Goal: Task Accomplishment & Management: Use online tool/utility

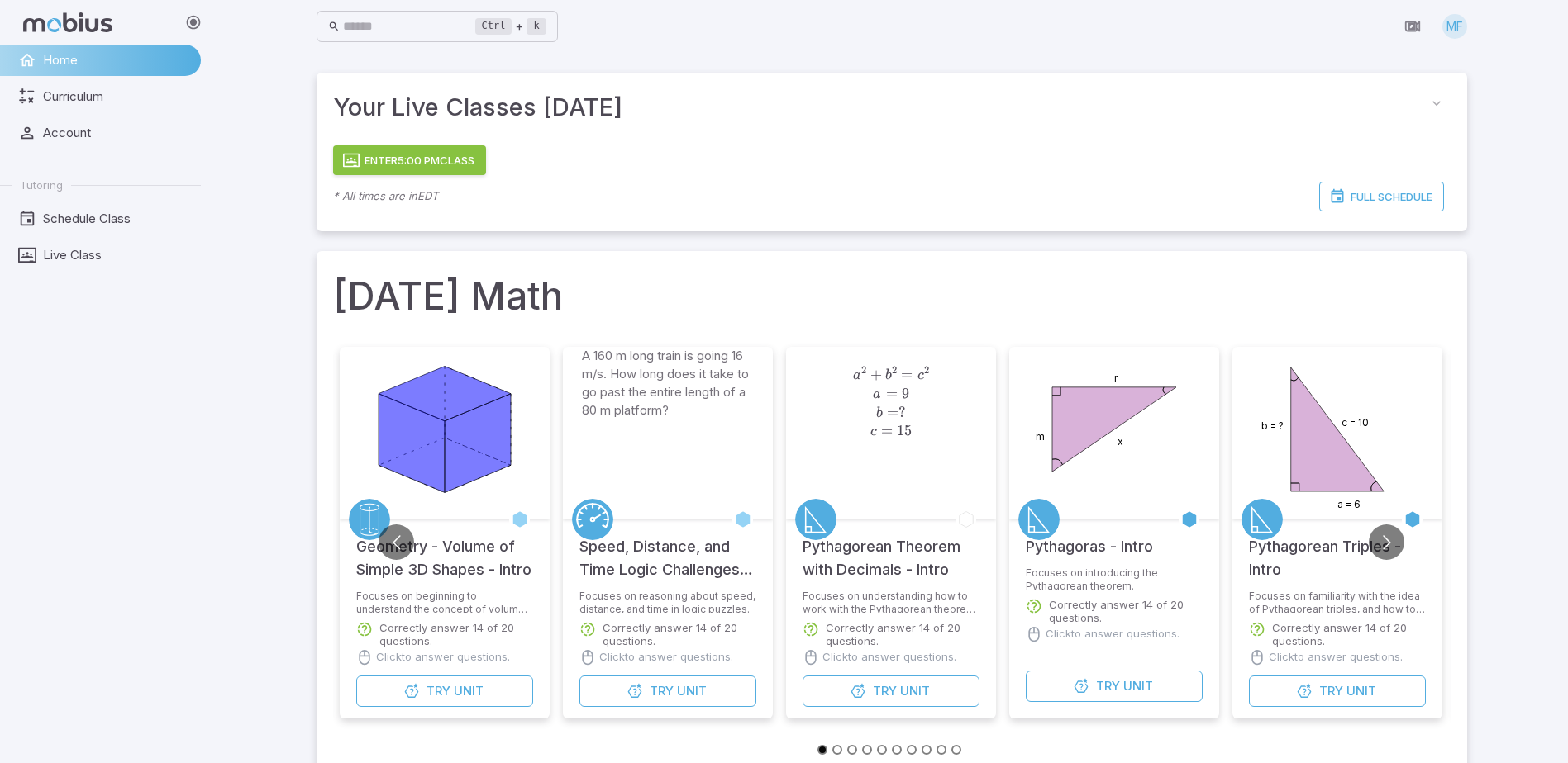
click at [459, 155] on button "Enter 5:00 PM Class" at bounding box center [410, 160] width 153 height 30
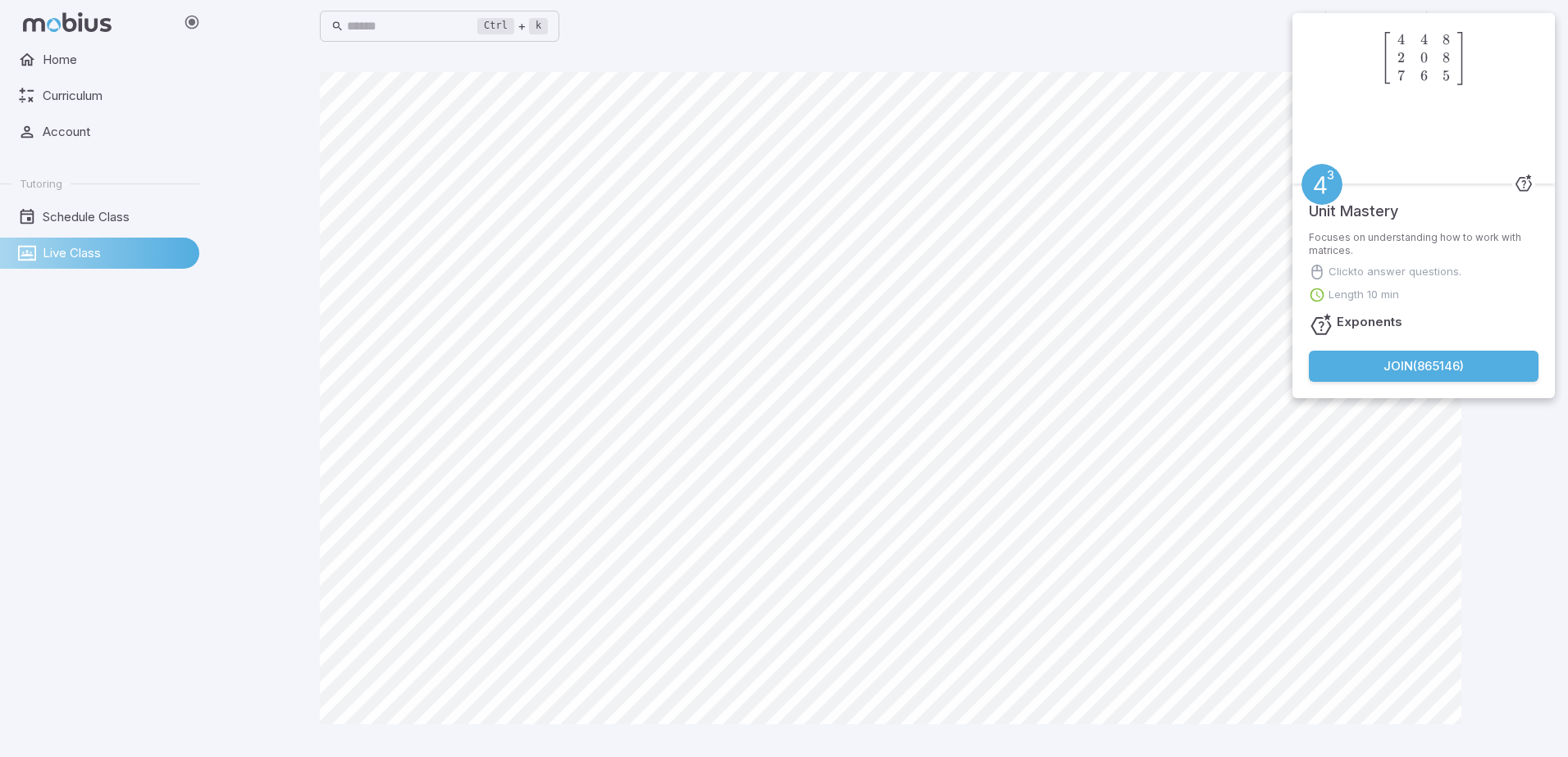
click at [1421, 364] on button "Join ( 865146 )" at bounding box center [1423, 366] width 229 height 31
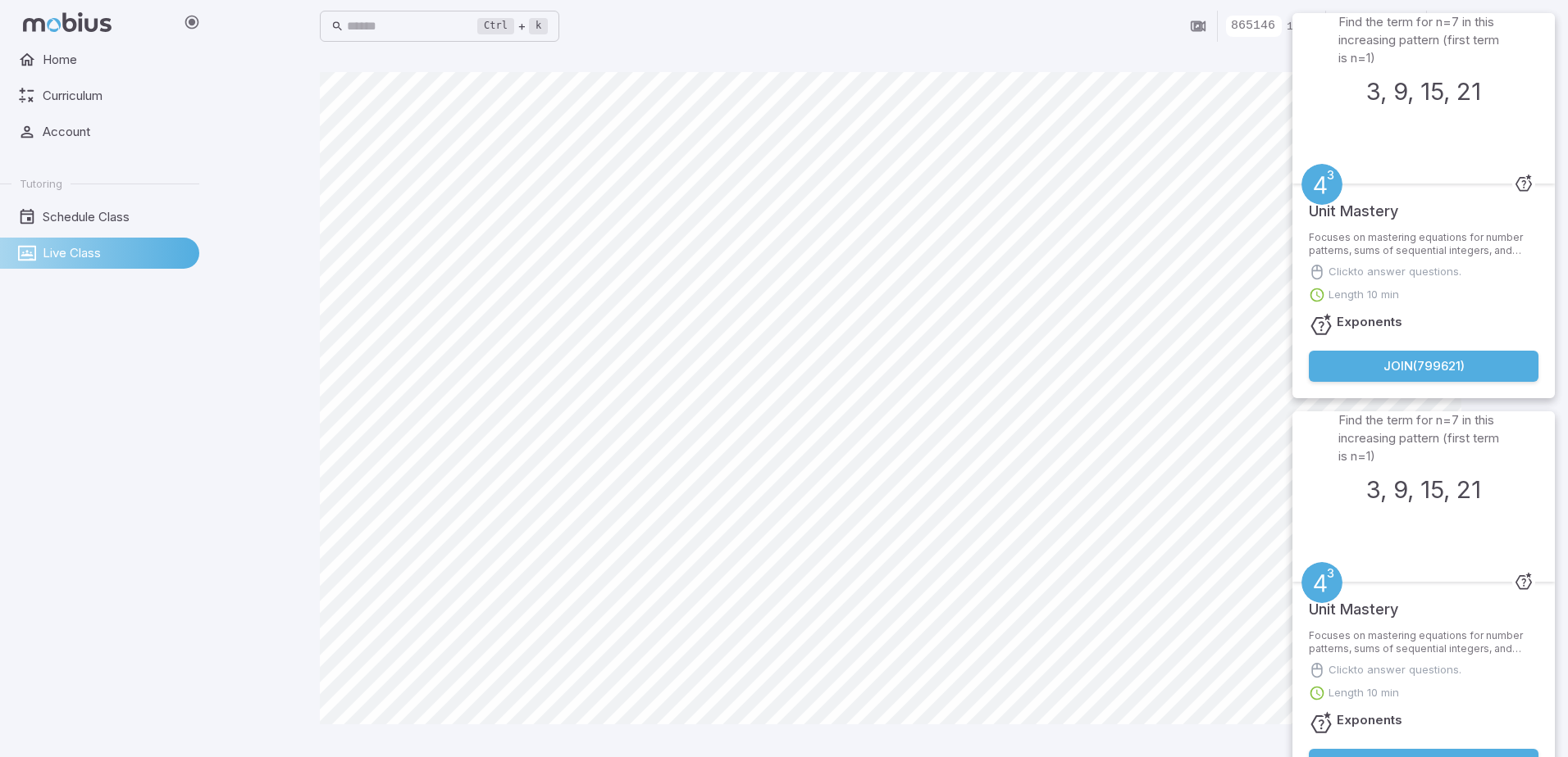
click at [1433, 361] on button "Join ( 799621 )" at bounding box center [1423, 366] width 229 height 31
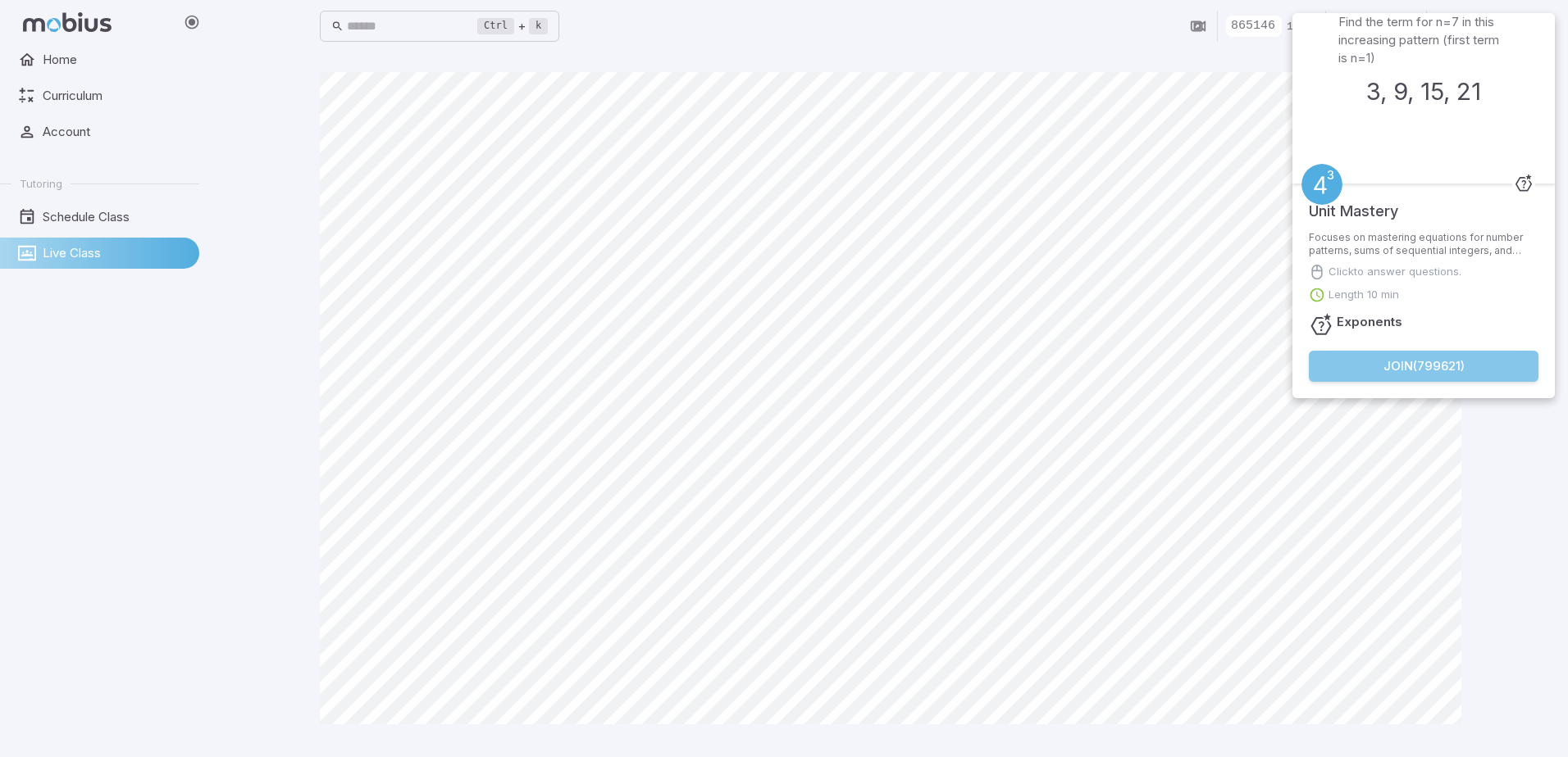
click at [1396, 360] on button "Join ( 799621 )" at bounding box center [1423, 366] width 229 height 31
click at [1423, 359] on button "Join ( 799621 )" at bounding box center [1423, 366] width 229 height 31
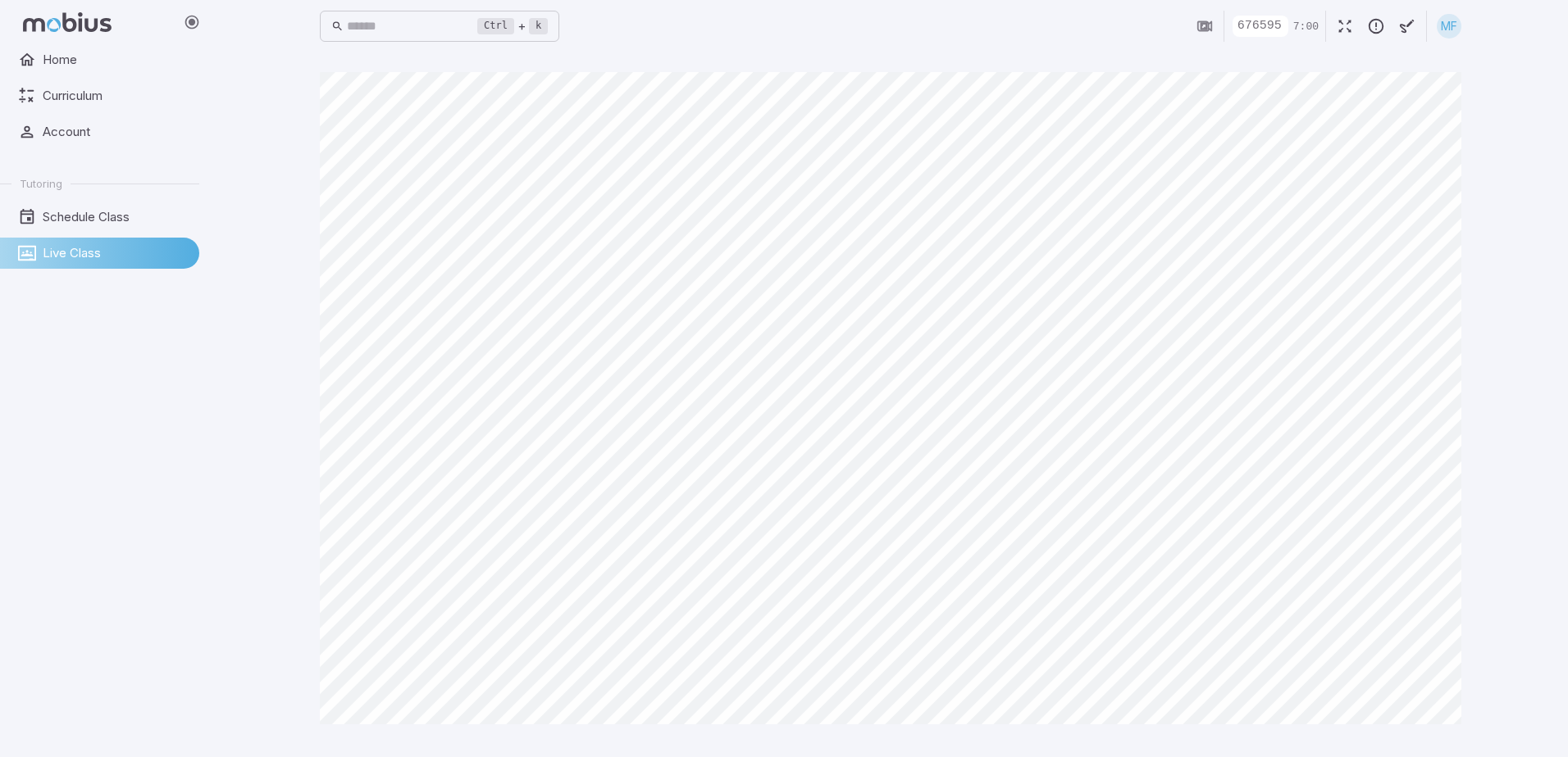
click at [0, 488] on html "Home Curriculum Account Tutoring Schedule Class Live Class Ctrl + k ​ 676595 7:…" at bounding box center [784, 378] width 1568 height 757
click at [1231, 54] on main "Canvas actions 100 % Exit zen mode" at bounding box center [890, 405] width 1181 height 705
